Goal: Register for event/course

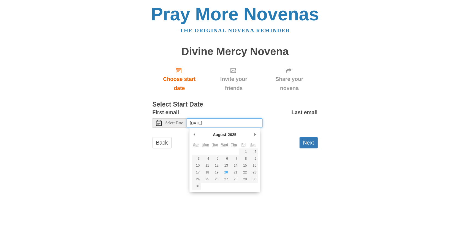
click at [231, 124] on input "Thursday, August 21st, 2025" at bounding box center [225, 122] width 76 height 9
type input "Monday, August 25th"
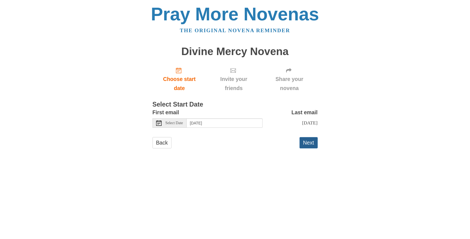
click at [310, 148] on button "Next" at bounding box center [309, 142] width 18 height 11
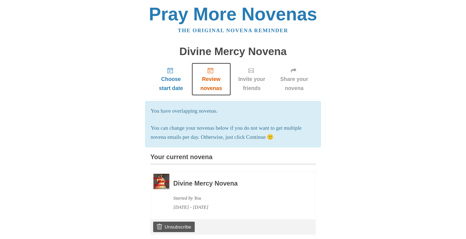
click at [211, 85] on span "Review novenas" at bounding box center [211, 84] width 28 height 18
click at [211, 72] on icon "Review novenas" at bounding box center [211, 71] width 6 height 6
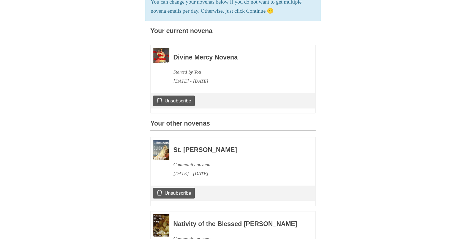
scroll to position [137, 0]
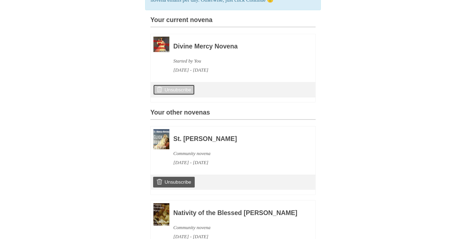
click at [180, 95] on link "Unsubscribe" at bounding box center [174, 90] width 42 height 10
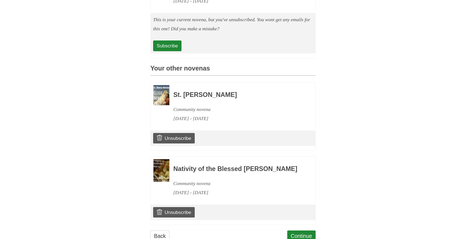
scroll to position [265, 0]
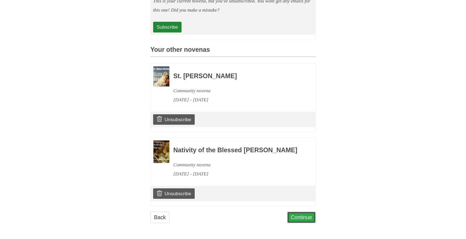
click at [308, 213] on link "Continue" at bounding box center [301, 217] width 29 height 11
click at [308, 216] on link "Continue" at bounding box center [301, 217] width 29 height 11
